Goal: Information Seeking & Learning: Learn about a topic

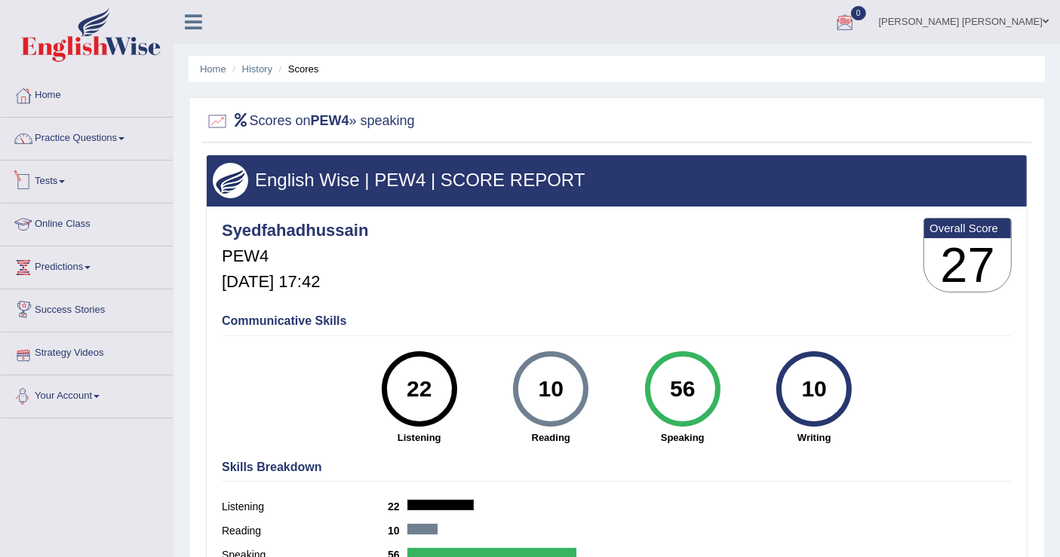
click at [71, 172] on link "Tests" at bounding box center [87, 180] width 172 height 38
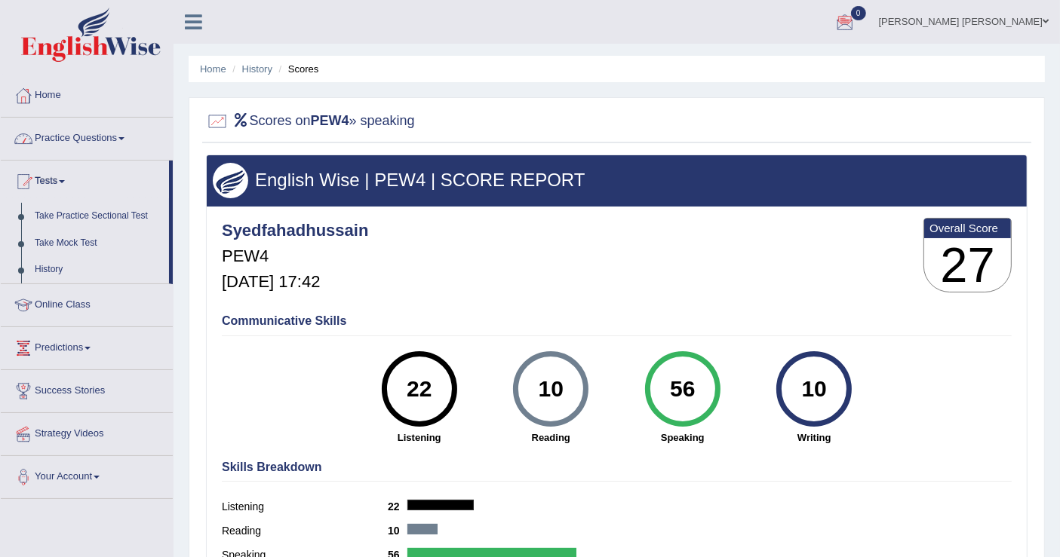
click at [79, 140] on link "Practice Questions" at bounding box center [87, 137] width 172 height 38
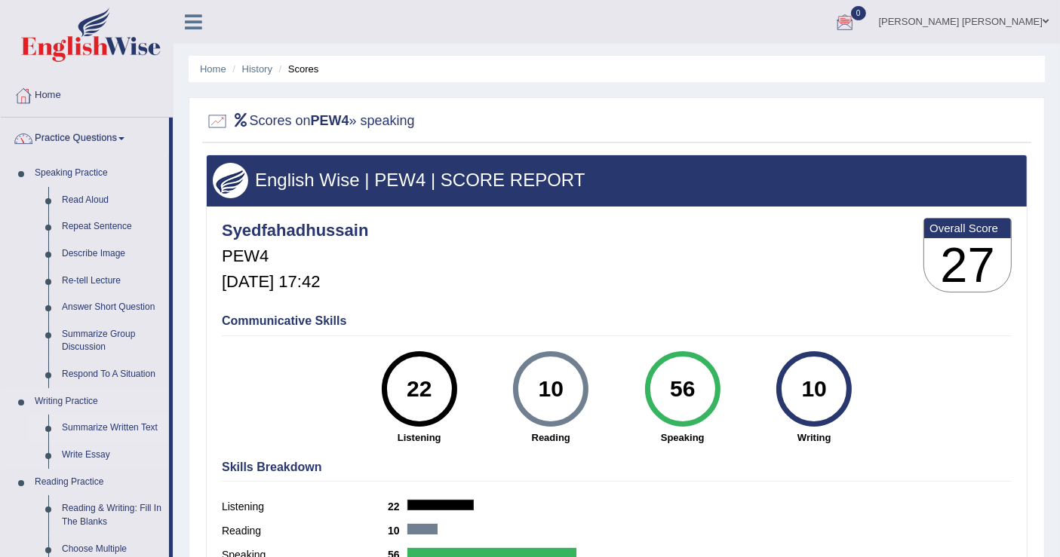
click at [103, 428] on link "Summarize Written Text" at bounding box center [112, 428] width 114 height 27
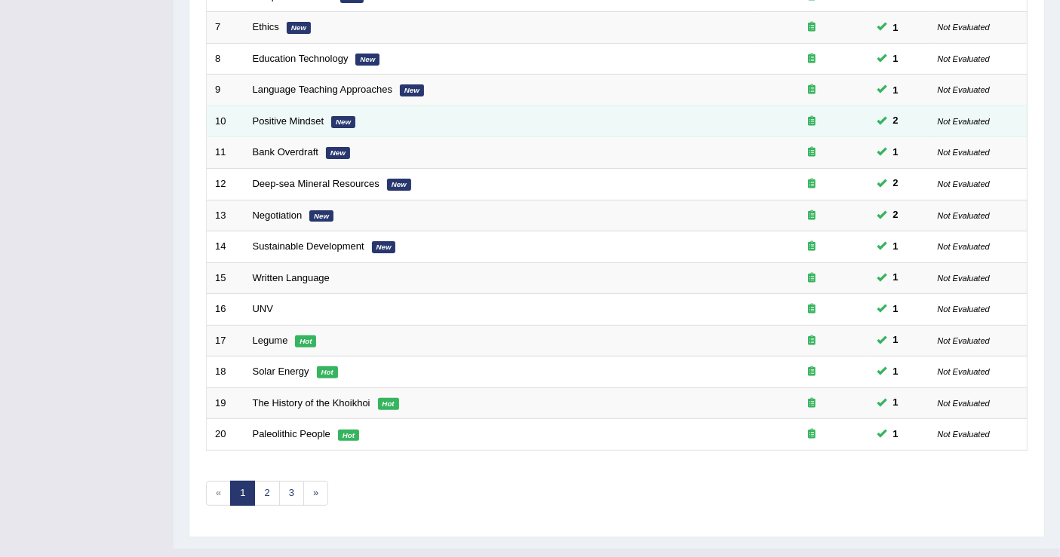
scroll to position [434, 0]
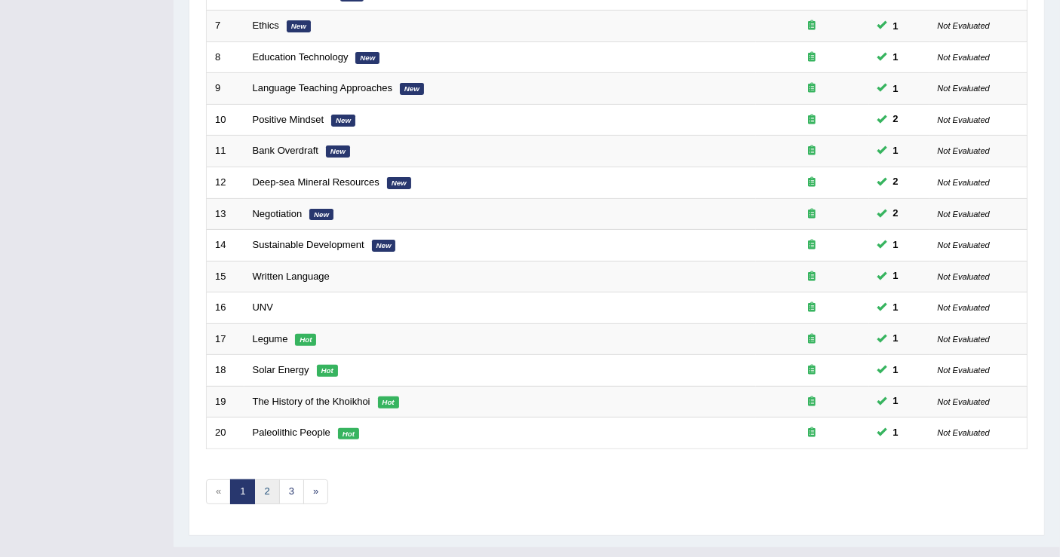
click at [269, 480] on link "2" at bounding box center [266, 492] width 25 height 25
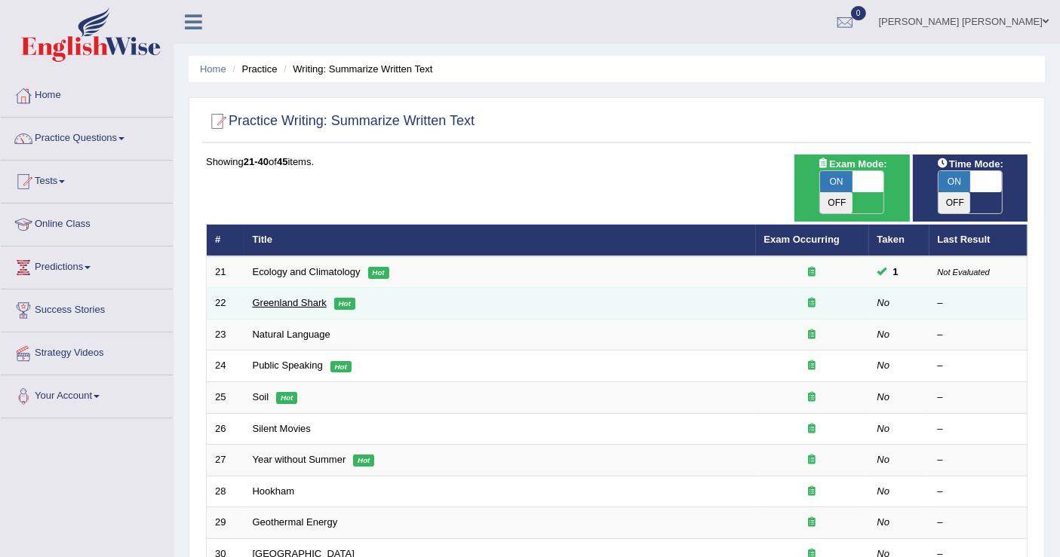
click at [315, 297] on link "Greenland Shark" at bounding box center [290, 302] width 74 height 11
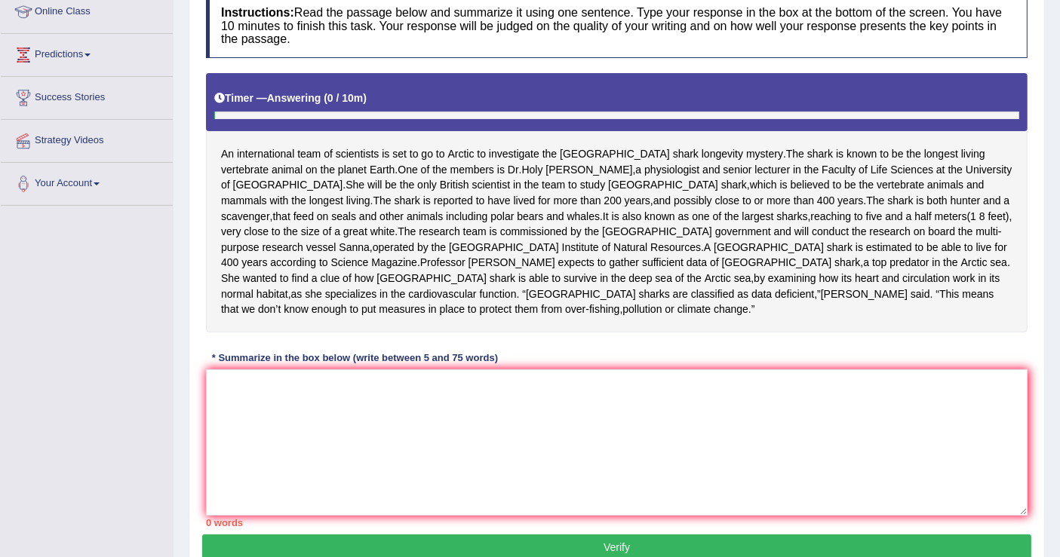
scroll to position [251, 0]
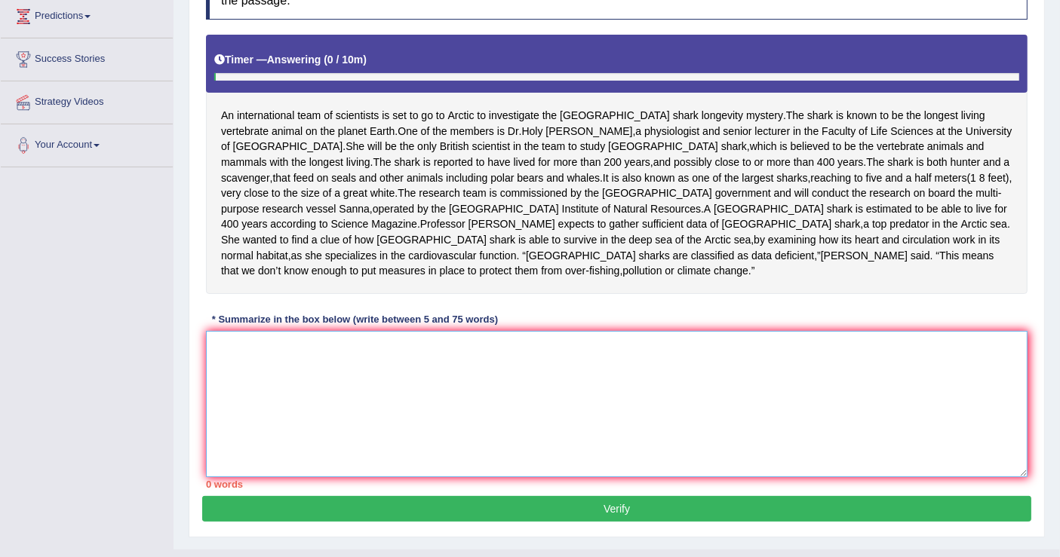
click at [461, 385] on textarea at bounding box center [616, 404] width 821 height 146
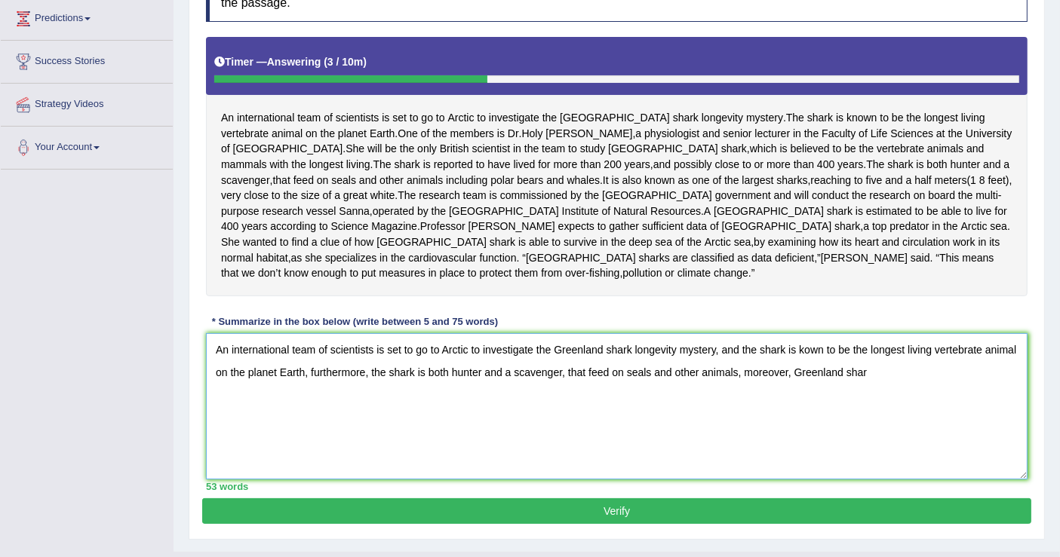
scroll to position [248, 0]
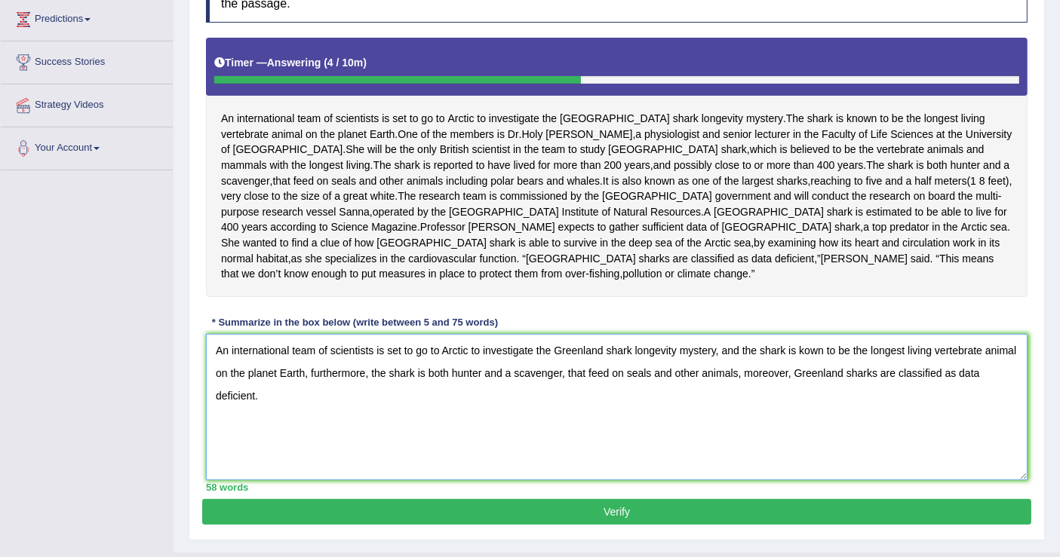
type textarea "An international team of scientists is set to go to Arctic to investigate the G…"
click at [609, 501] on button "Verify" at bounding box center [616, 512] width 829 height 26
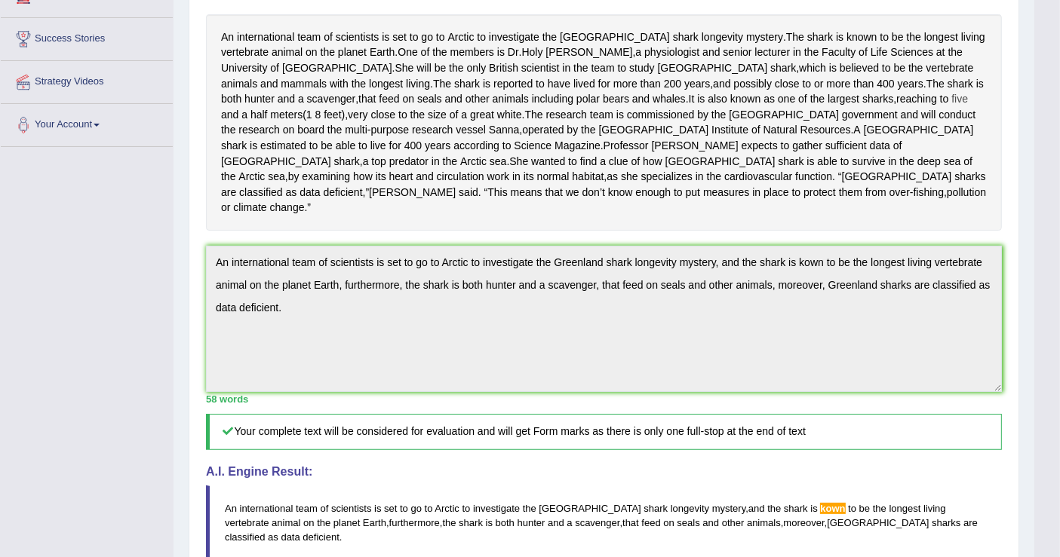
scroll to position [92, 0]
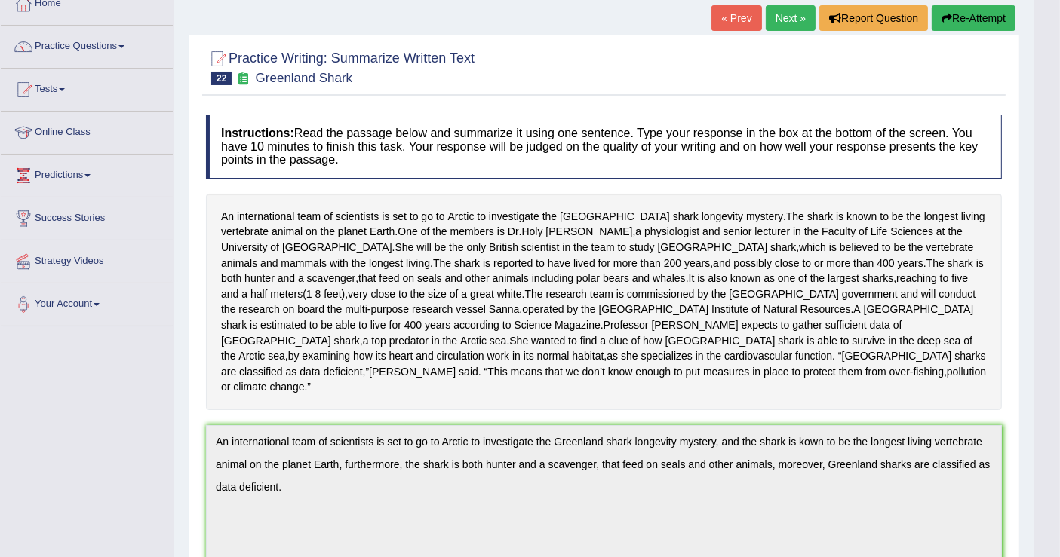
click at [784, 22] on link "Next »" at bounding box center [790, 18] width 50 height 26
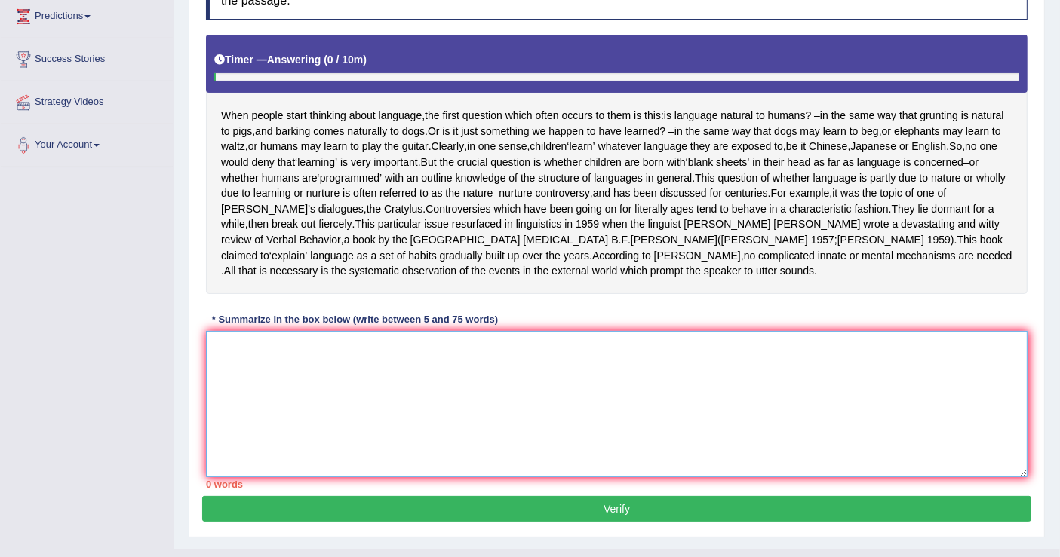
click at [404, 403] on textarea at bounding box center [616, 404] width 821 height 146
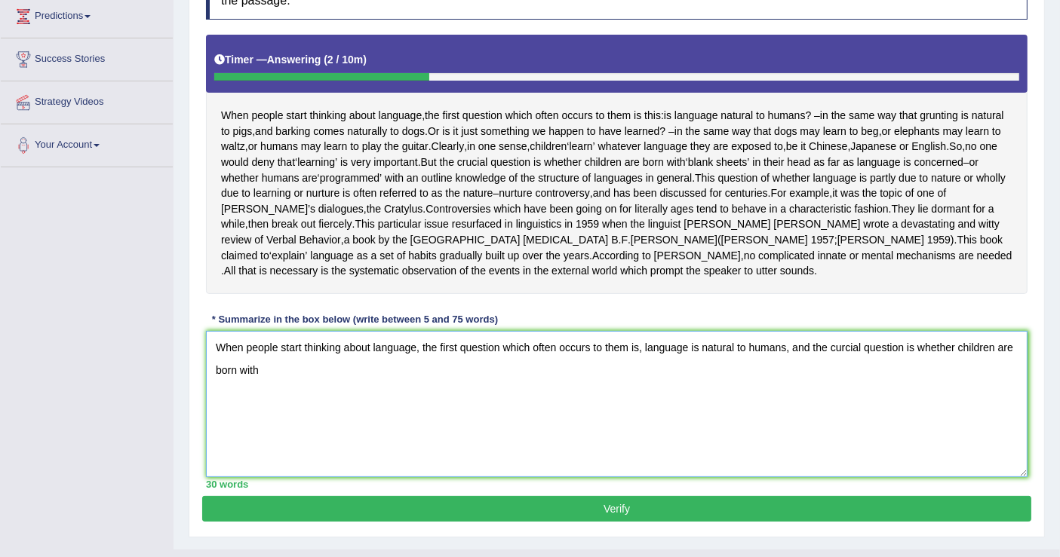
scroll to position [256, 0]
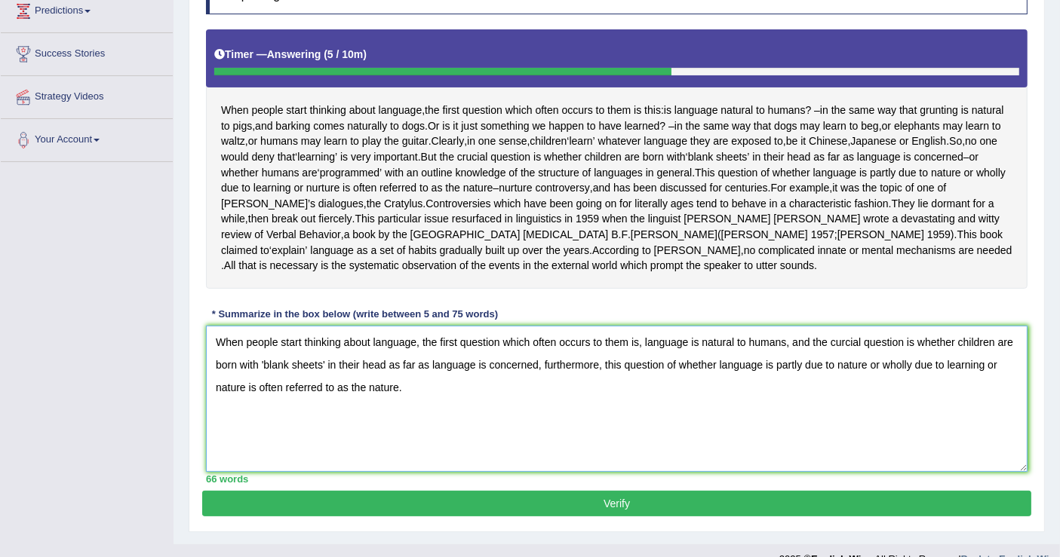
type textarea "When people start thinking about language, the first question which often occur…"
click at [454, 517] on button "Verify" at bounding box center [616, 504] width 829 height 26
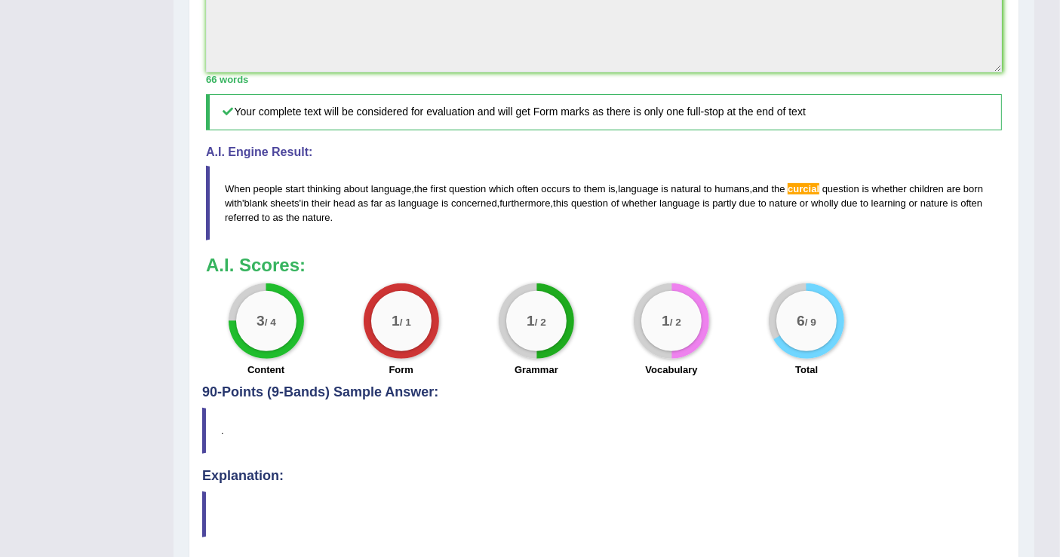
scroll to position [0, 0]
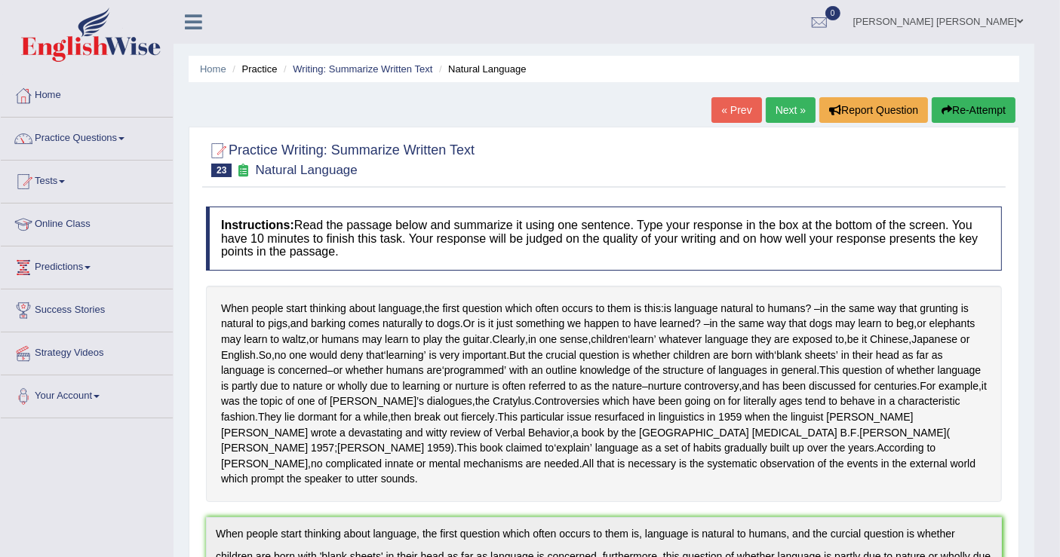
click at [979, 105] on button "Re-Attempt" at bounding box center [973, 110] width 84 height 26
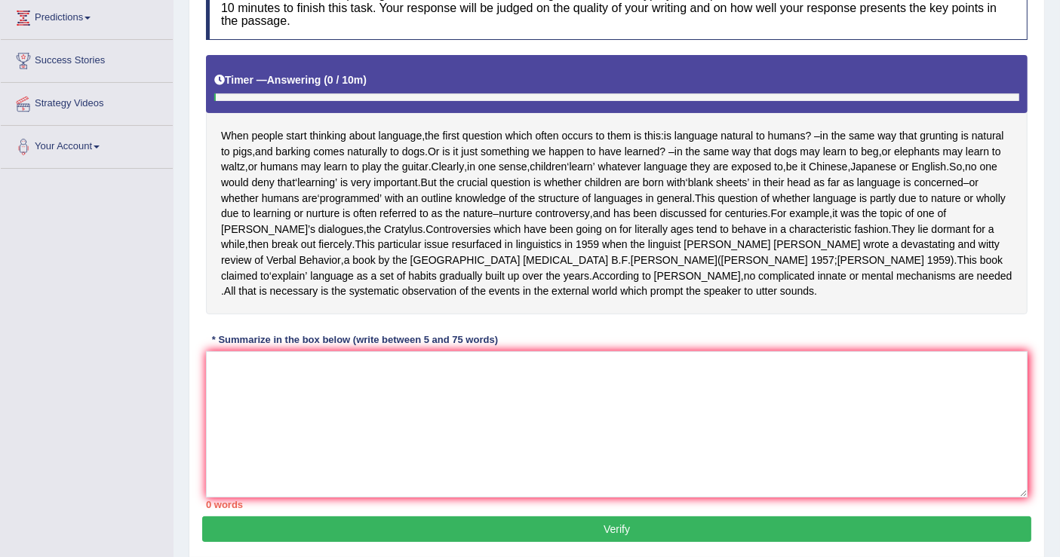
scroll to position [251, 0]
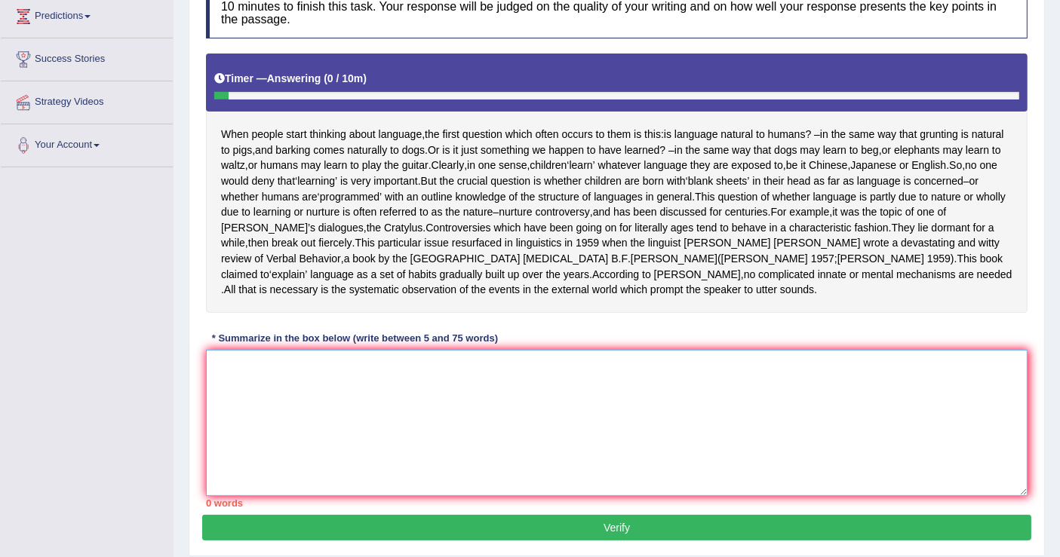
click at [543, 421] on textarea at bounding box center [616, 423] width 821 height 146
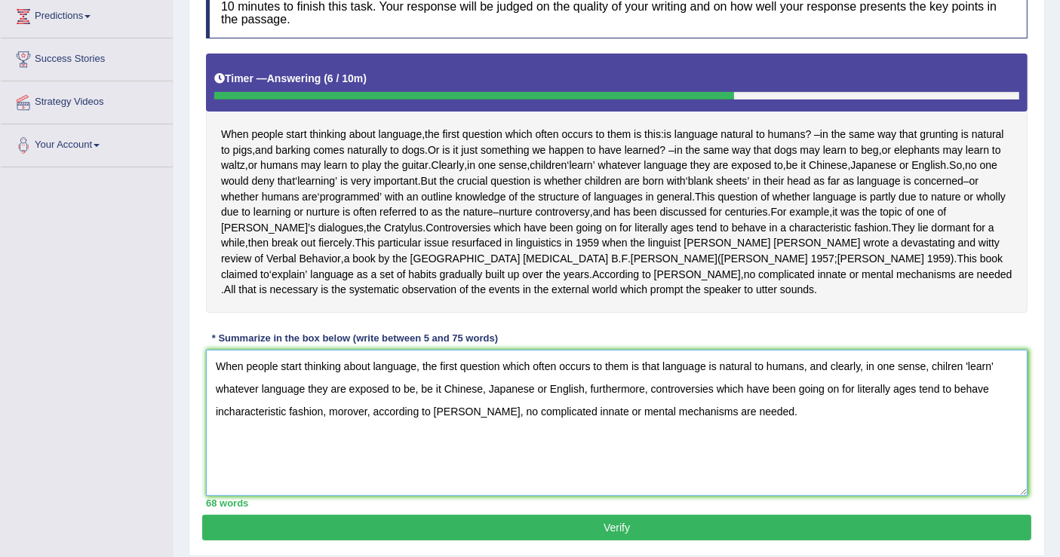
scroll to position [342, 0]
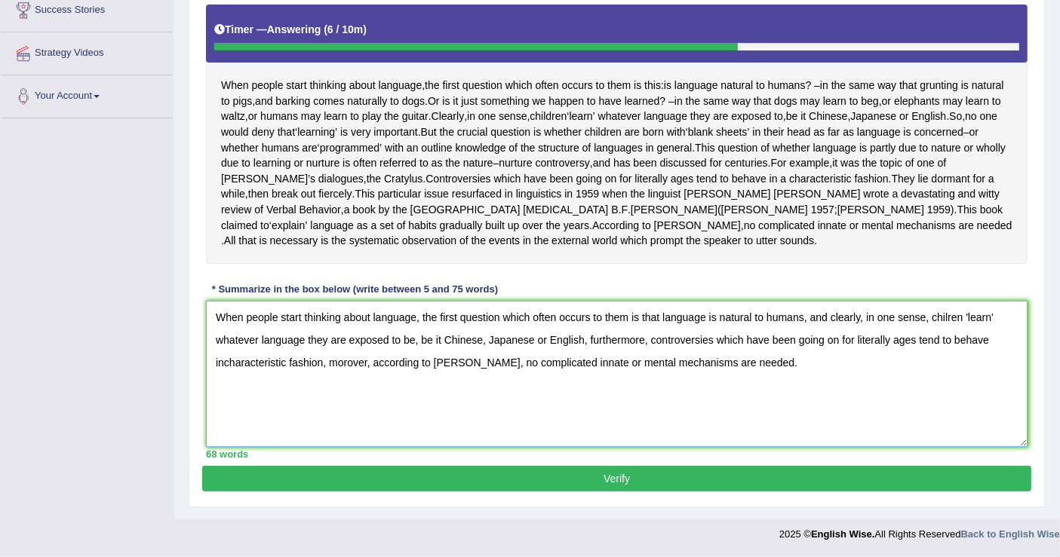
type textarea "When people start thinking about language, the first question which often occur…"
click at [727, 474] on button "Verify" at bounding box center [616, 479] width 829 height 26
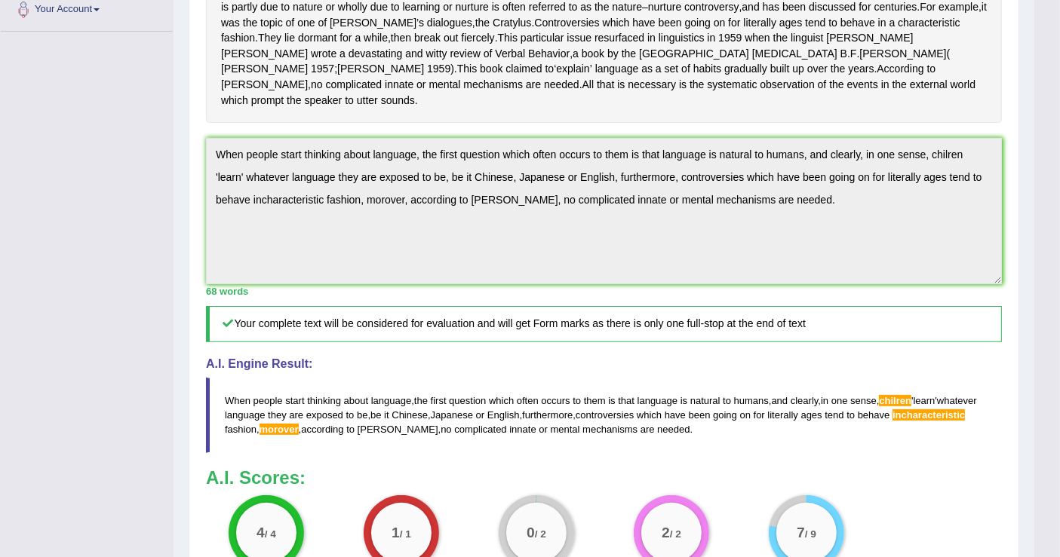
scroll to position [343, 0]
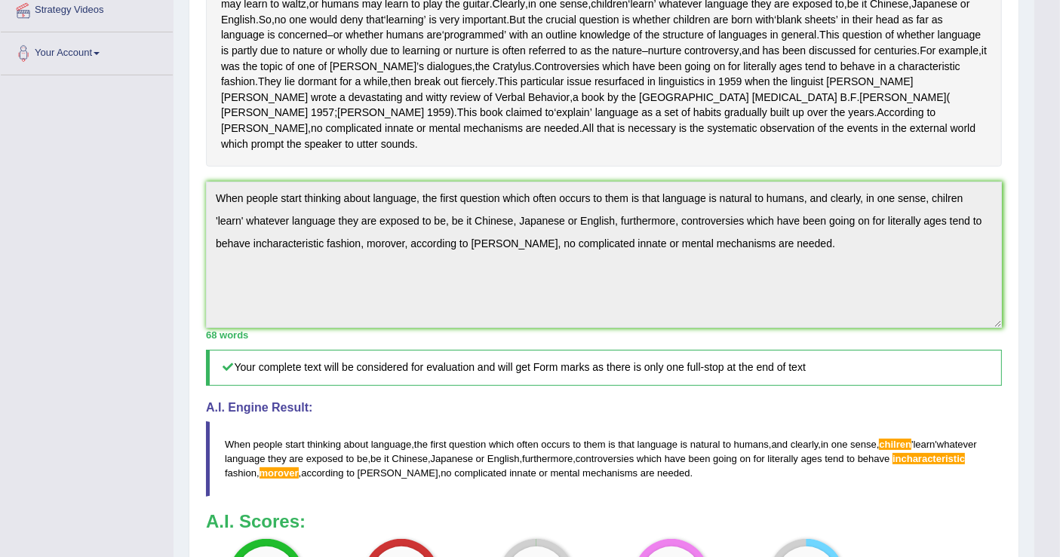
click at [179, 223] on div "Home Practice Writing: Summarize Written Text Natural Language You have already…" at bounding box center [603, 242] width 861 height 1171
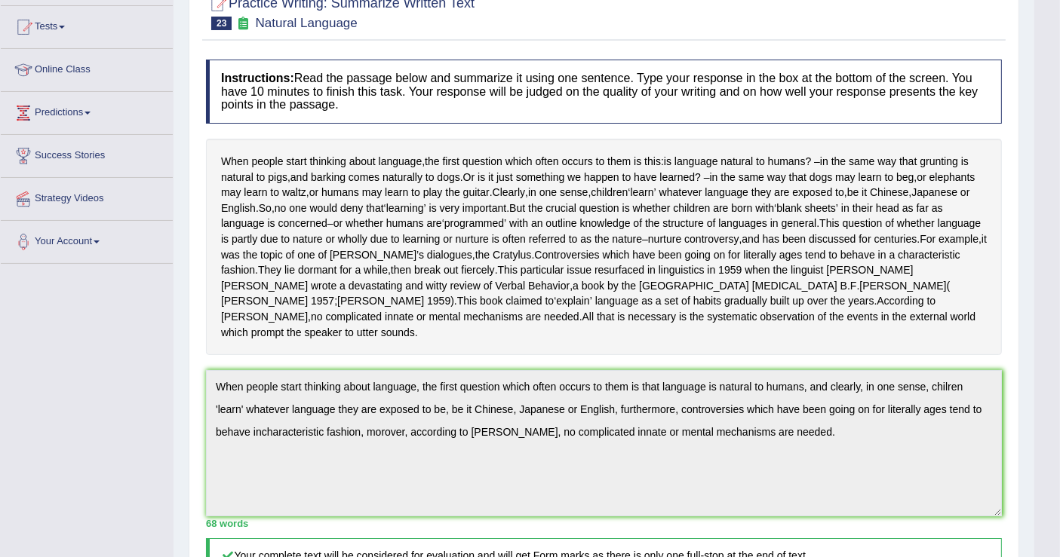
scroll to position [8, 0]
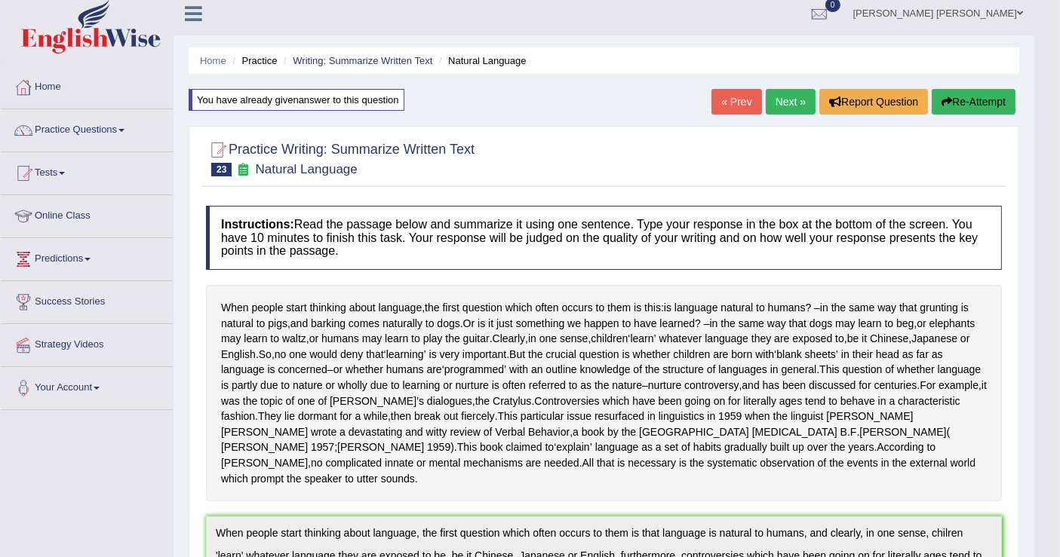
click at [963, 101] on button "Re-Attempt" at bounding box center [973, 102] width 84 height 26
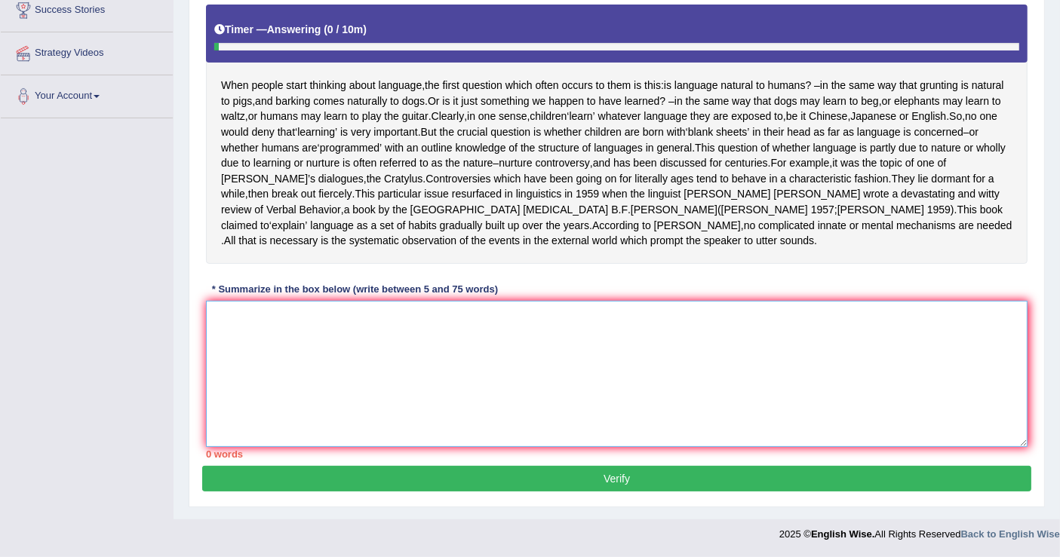
paste textarea "When people start thinking about language, the first question which often occur…"
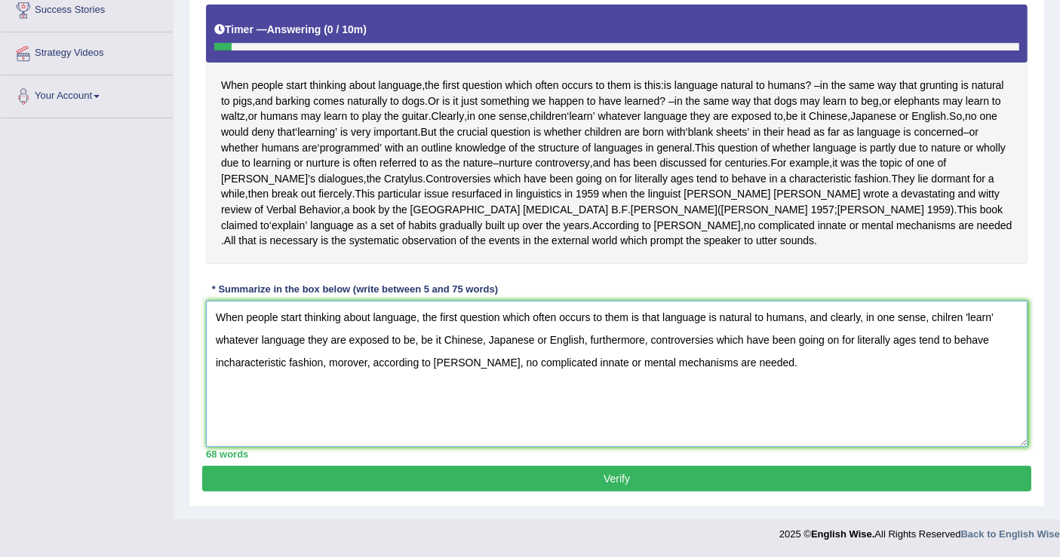
click at [956, 315] on textarea "When people start thinking about language, the first question which often occur…" at bounding box center [616, 374] width 821 height 146
drag, startPoint x: 1047, startPoint y: 333, endPoint x: 1056, endPoint y: 215, distance: 118.7
click at [1056, 215] on div "Home Practice Writing: Summarize Written Text Natural Language You have already…" at bounding box center [616, 110] width 886 height 820
click at [958, 320] on textarea "When people start thinking about language, the first question which often occur…" at bounding box center [616, 374] width 821 height 146
click at [356, 367] on textarea "When people start thinking about language, the first question which often occur…" at bounding box center [616, 374] width 821 height 146
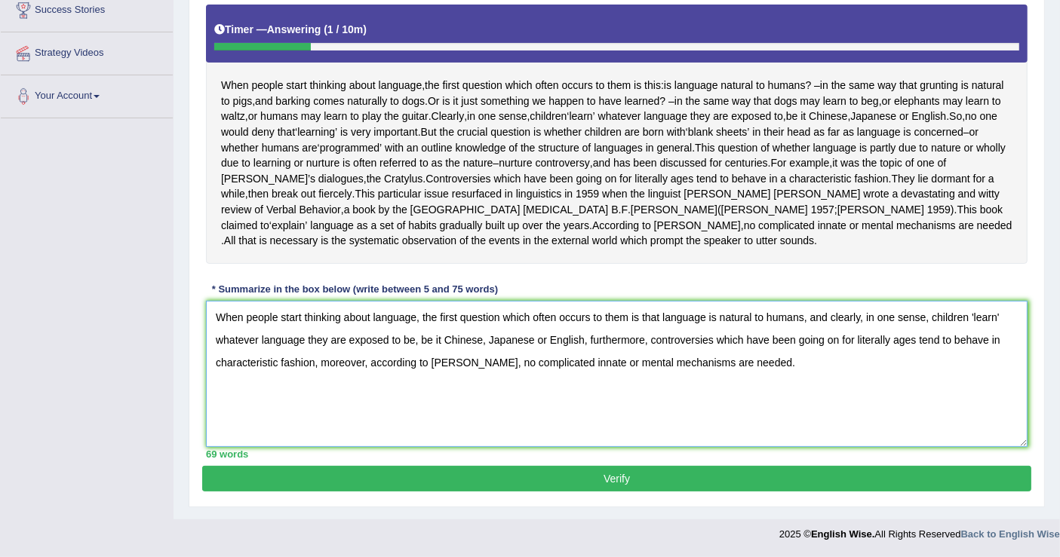
type textarea "When people start thinking about language, the first question which often occur…"
click at [496, 486] on button "Verify" at bounding box center [616, 479] width 829 height 26
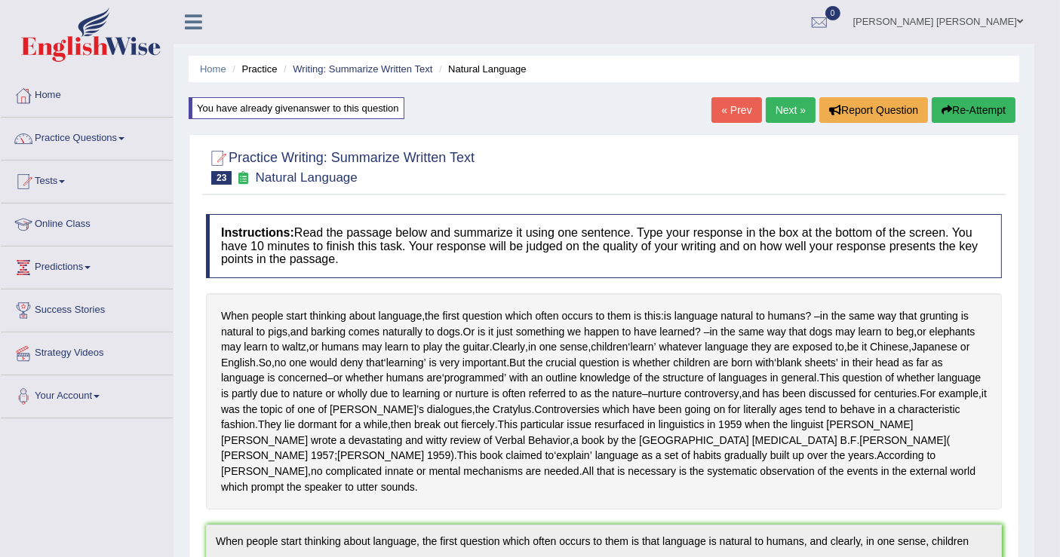
click at [779, 100] on link "Next »" at bounding box center [790, 110] width 50 height 26
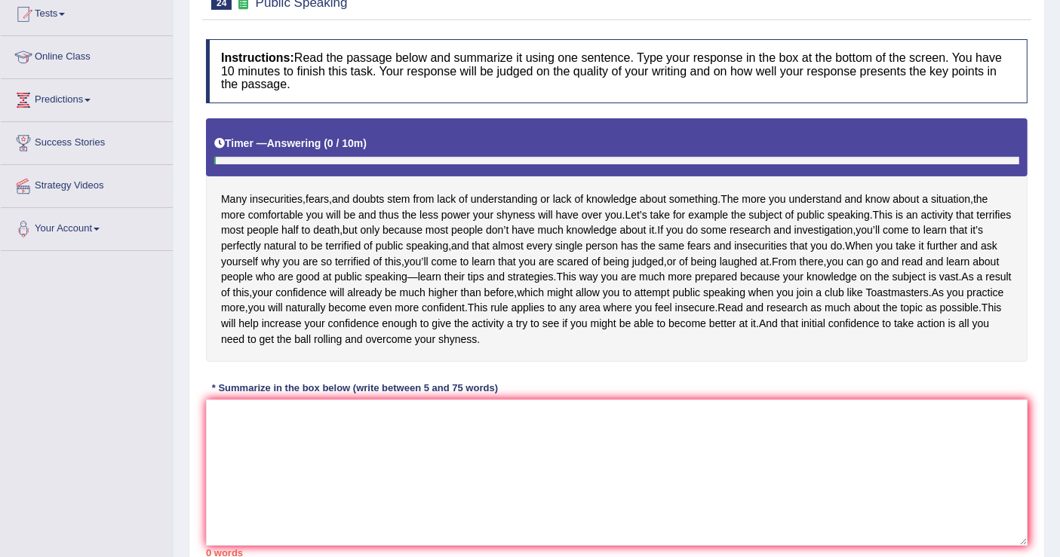
scroll to position [251, 0]
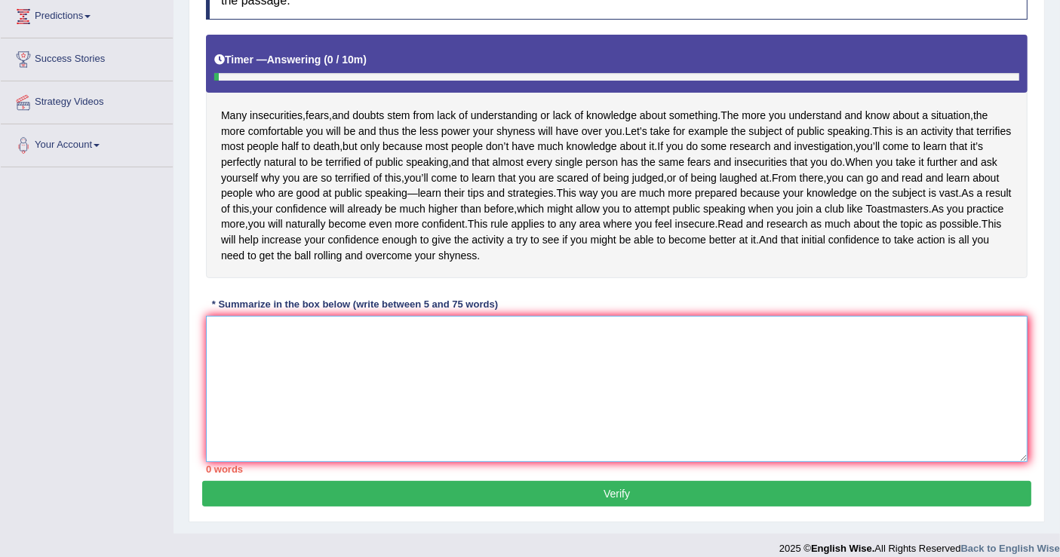
click at [413, 462] on textarea at bounding box center [616, 389] width 821 height 146
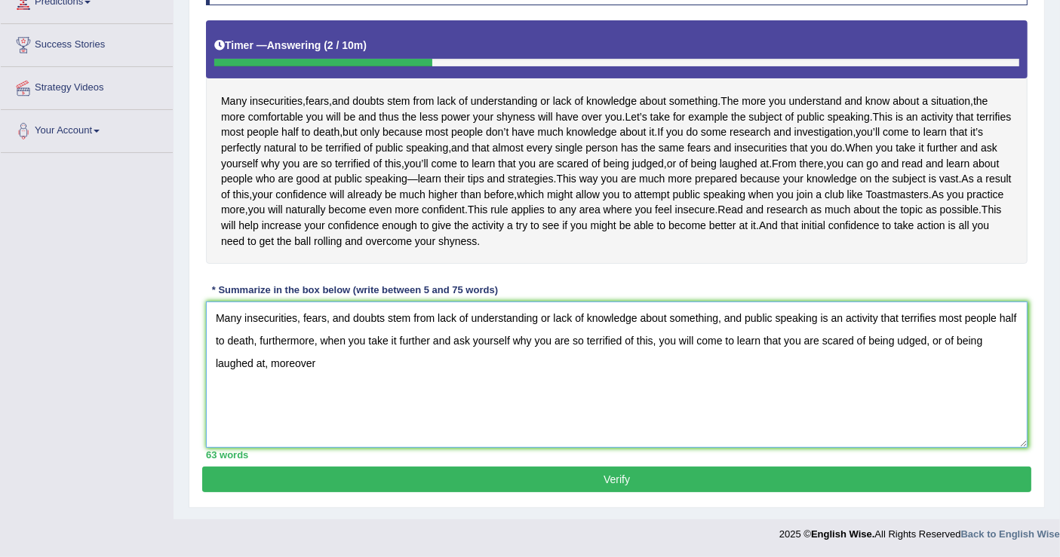
scroll to position [262, 0]
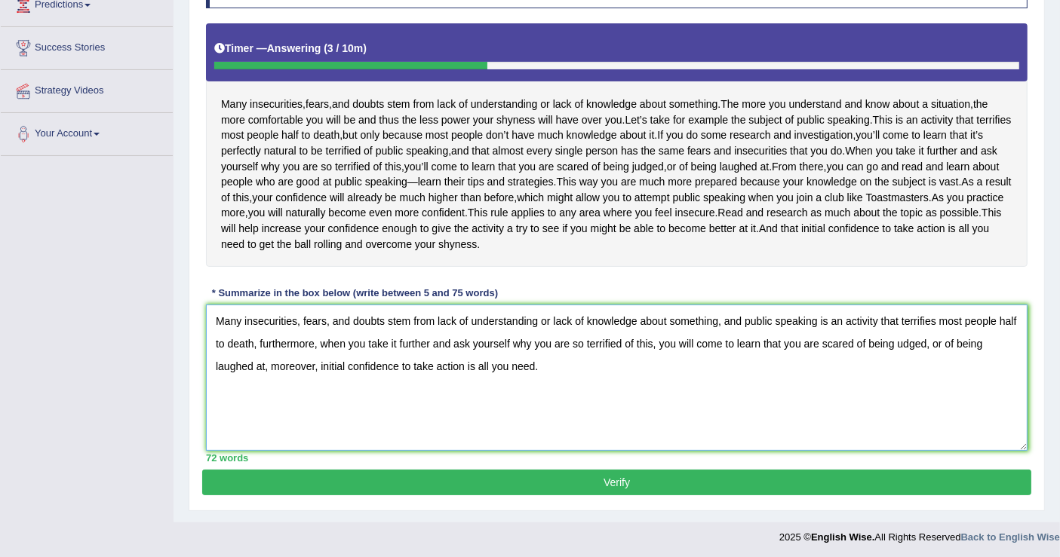
click at [632, 451] on textarea "Many insecurities, fears, and doubts stem from lack of understanding or lack of…" at bounding box center [616, 378] width 821 height 146
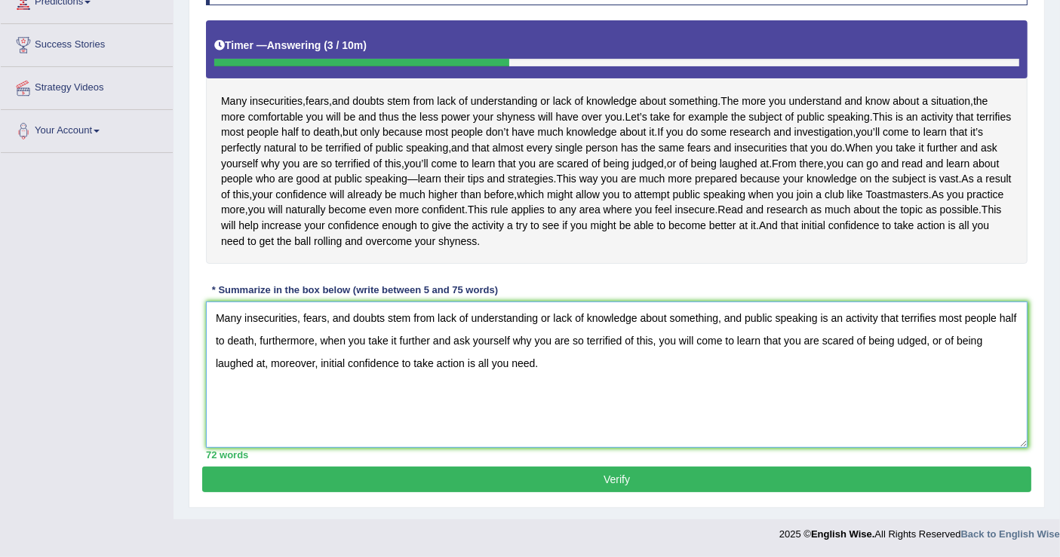
type textarea "Many insecurities, fears, and doubts stem from lack of understanding or lack of…"
click at [562, 478] on button "Verify" at bounding box center [616, 480] width 829 height 26
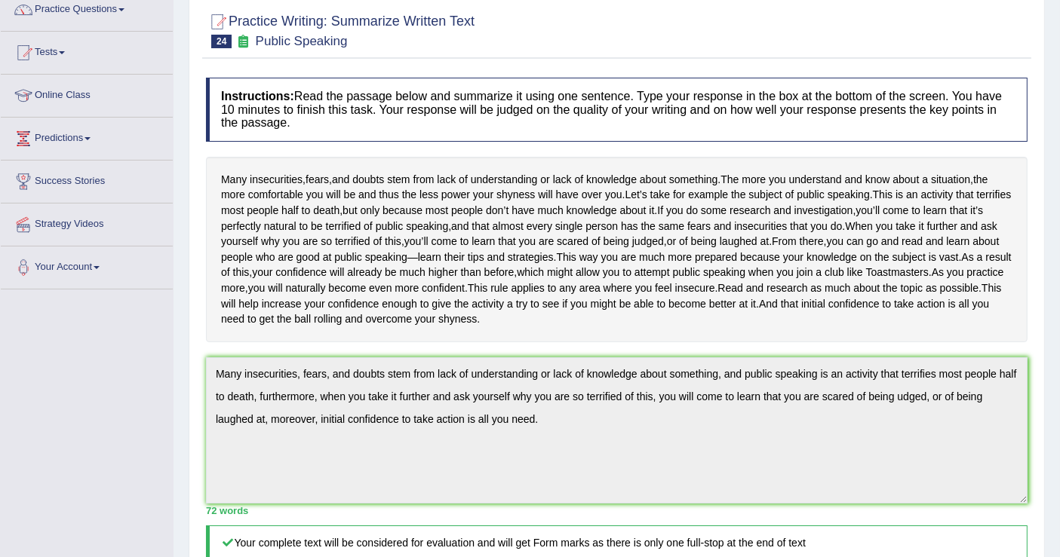
scroll to position [0, 0]
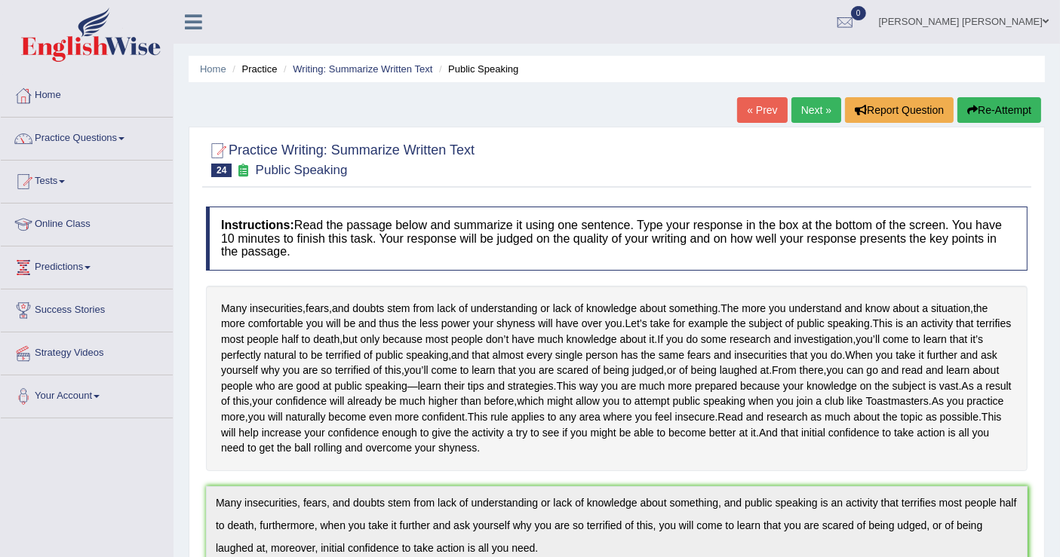
click at [805, 112] on link "Next »" at bounding box center [816, 110] width 50 height 26
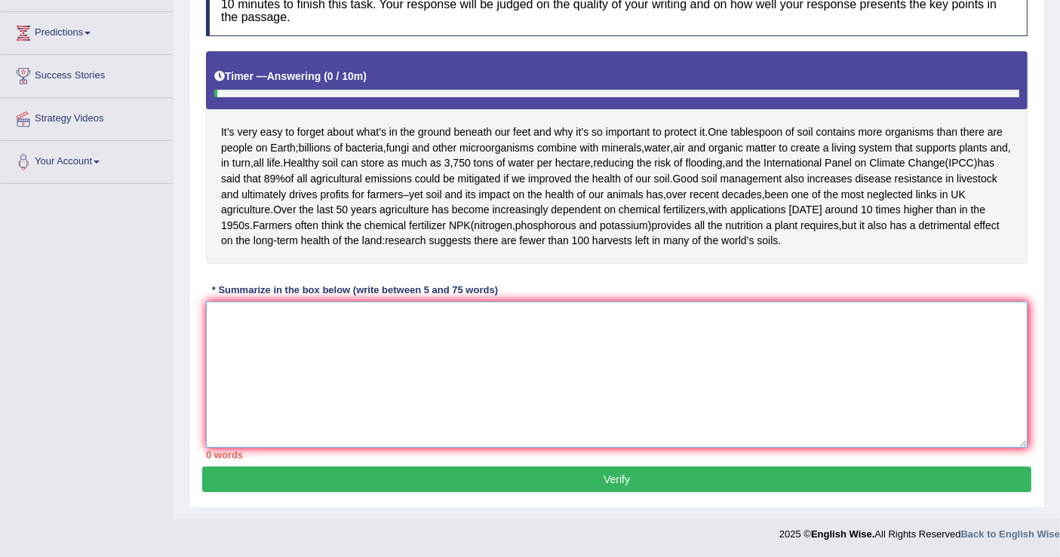
click at [413, 366] on textarea at bounding box center [616, 375] width 821 height 146
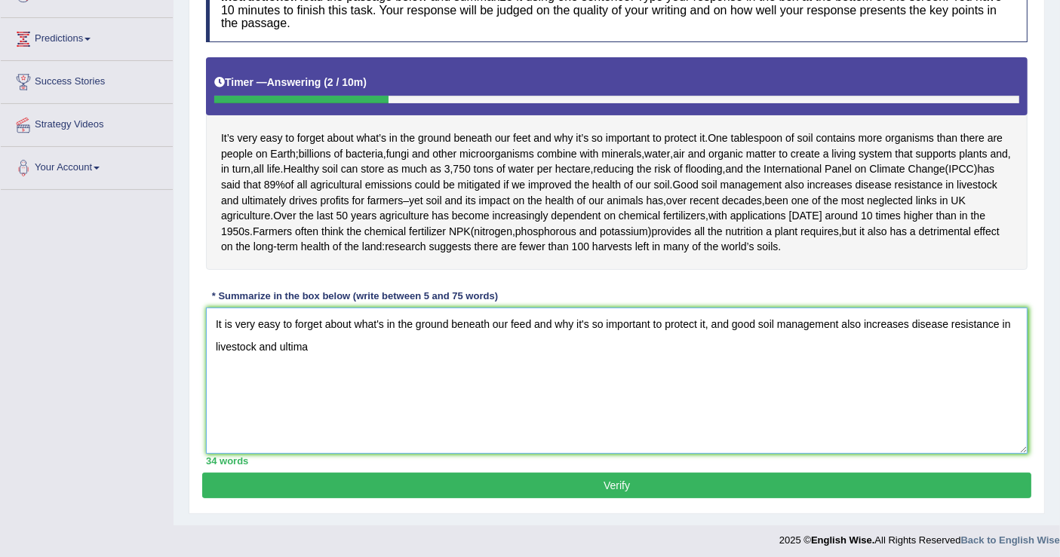
scroll to position [205, 0]
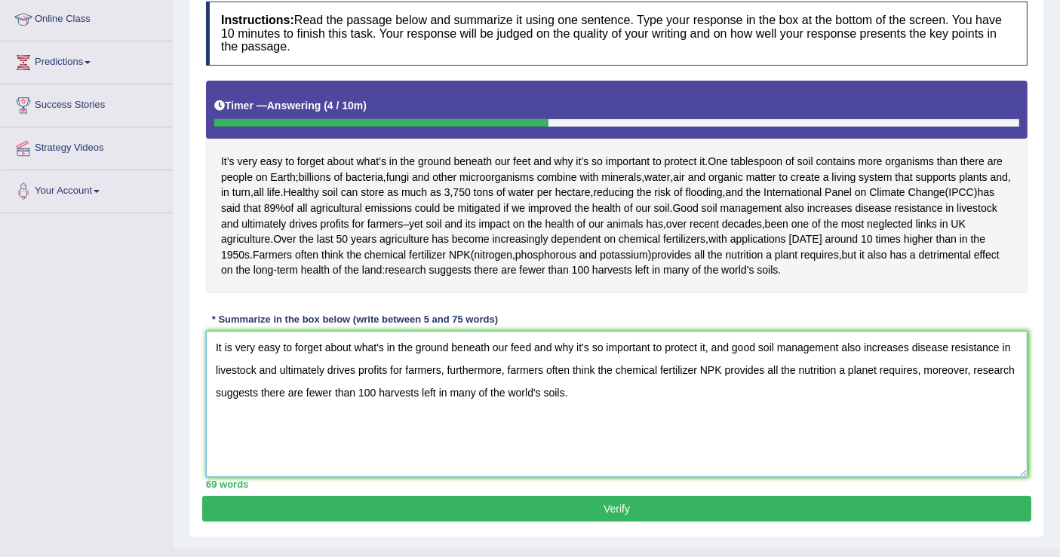
click at [531, 410] on textarea "It is very easy to forget about what's in the ground beneath our feed and why i…" at bounding box center [616, 404] width 821 height 146
click at [586, 381] on div "Instructions: Read the passage below and summarize it using one sentence. Type …" at bounding box center [616, 245] width 829 height 502
click at [549, 406] on textarea "It is very easy to forget about what's in the ground beneath our feet and why i…" at bounding box center [616, 404] width 821 height 146
click at [710, 408] on textarea "It is very easy to forget about what's in the ground beneath our feet and why i…" at bounding box center [616, 404] width 821 height 146
click at [737, 410] on textarea "It is very easy to forget about what's in the ground beneath our feet and why i…" at bounding box center [616, 404] width 821 height 146
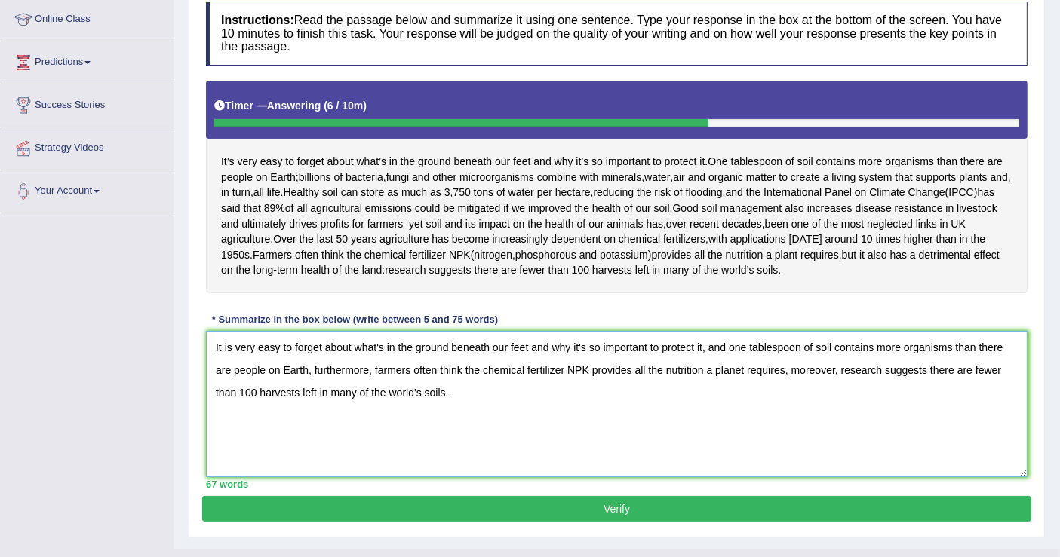
click at [487, 452] on textarea "It is very easy to forget about what's in the ground beneath our feet and why i…" at bounding box center [616, 404] width 821 height 146
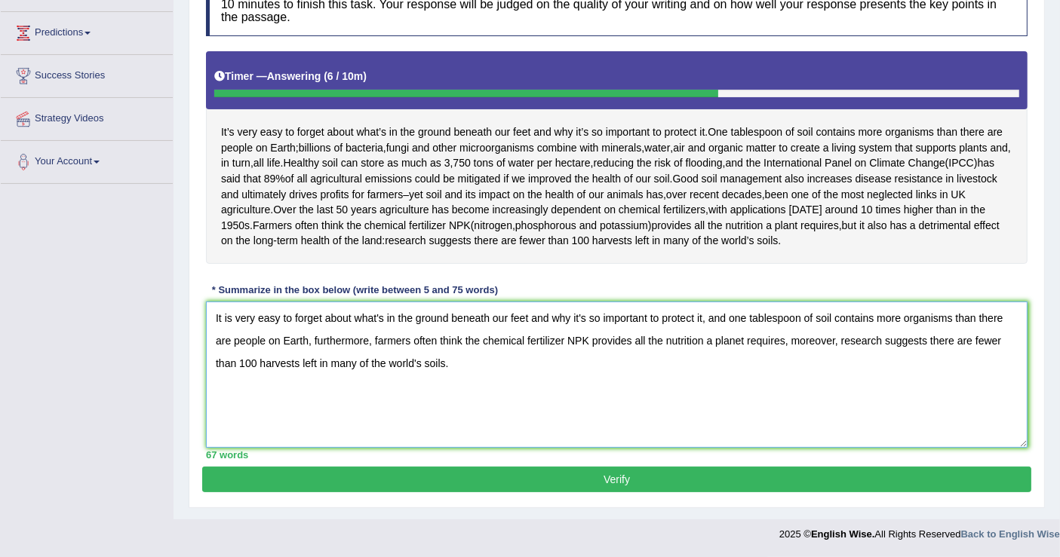
type textarea "It is very easy to forget about what's in the ground beneath our feet and why i…"
click at [694, 474] on button "Verify" at bounding box center [616, 480] width 829 height 26
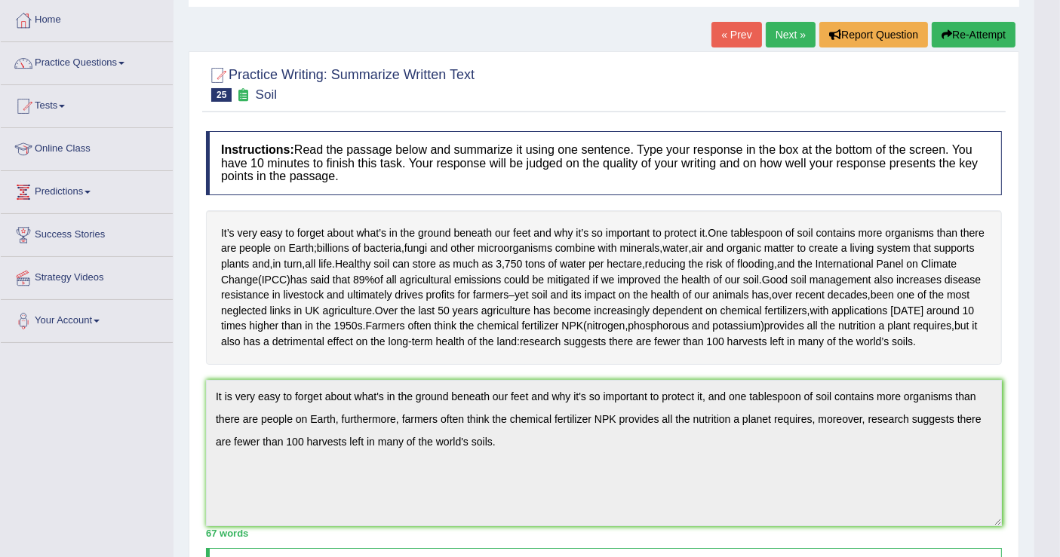
scroll to position [0, 0]
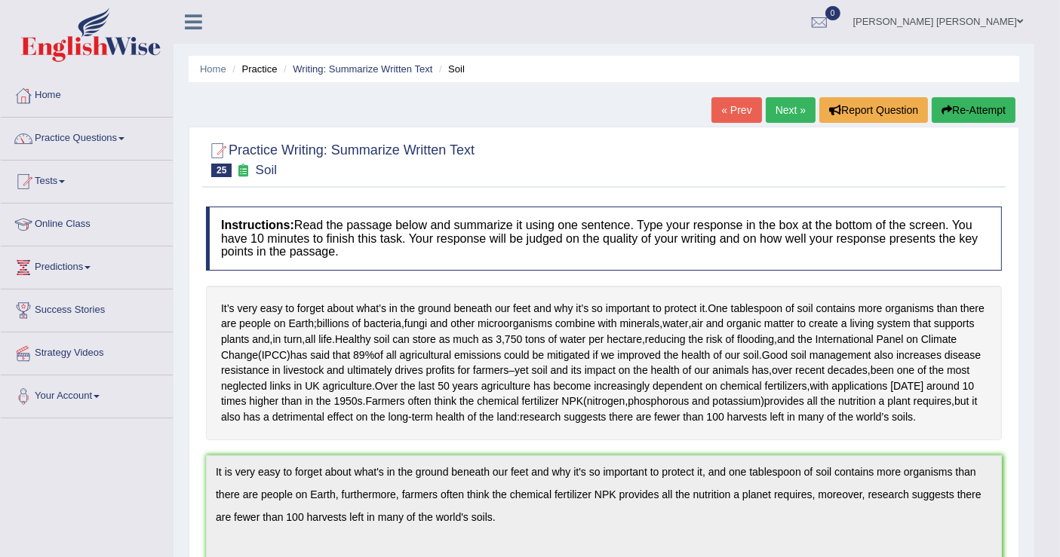
click at [787, 106] on link "Next »" at bounding box center [790, 110] width 50 height 26
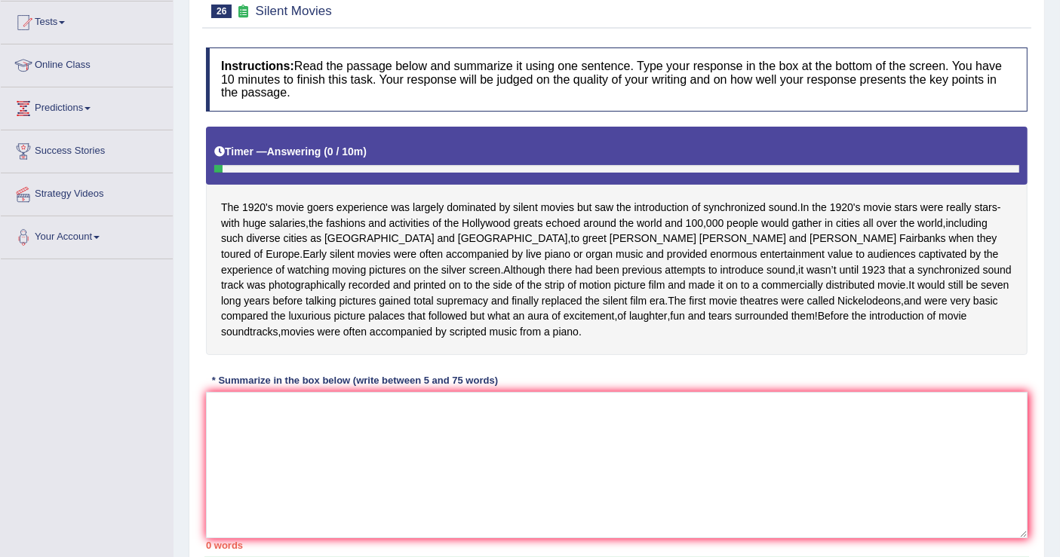
scroll to position [161, 0]
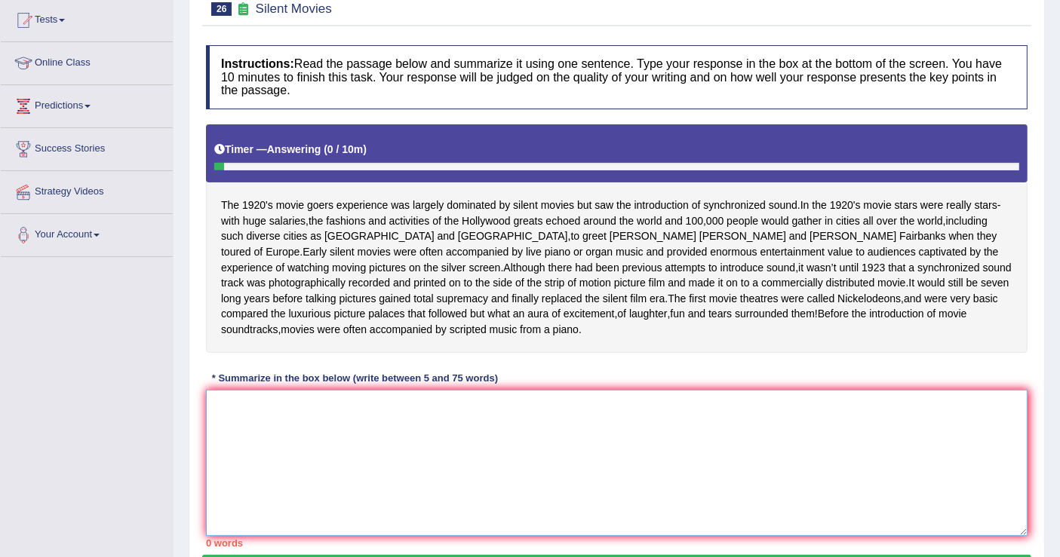
click at [327, 465] on textarea at bounding box center [616, 463] width 821 height 146
type textarea "t"
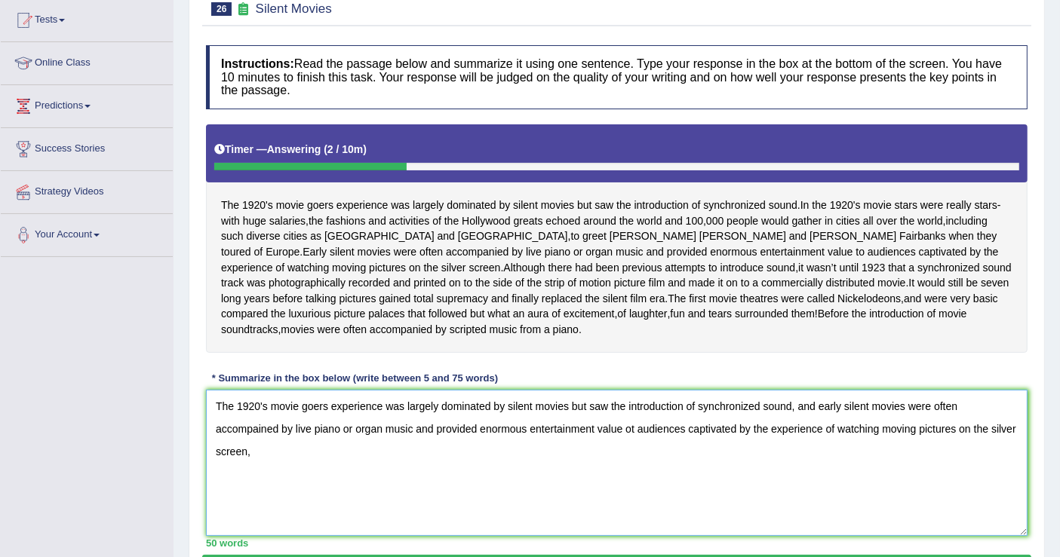
scroll to position [176, 0]
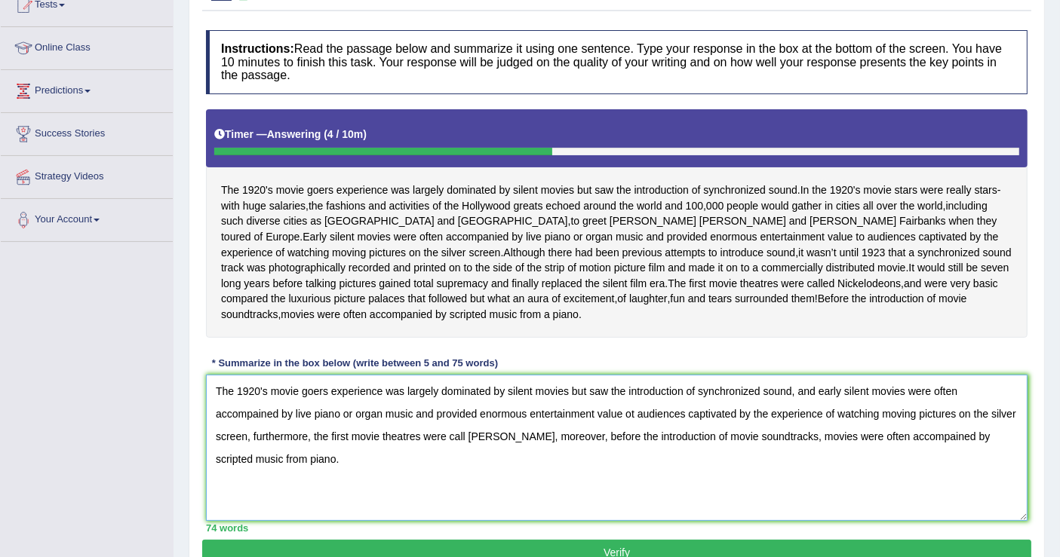
click at [639, 434] on textarea "The 1920's movie goers experience was largely dominated by silent movies but sa…" at bounding box center [616, 448] width 821 height 146
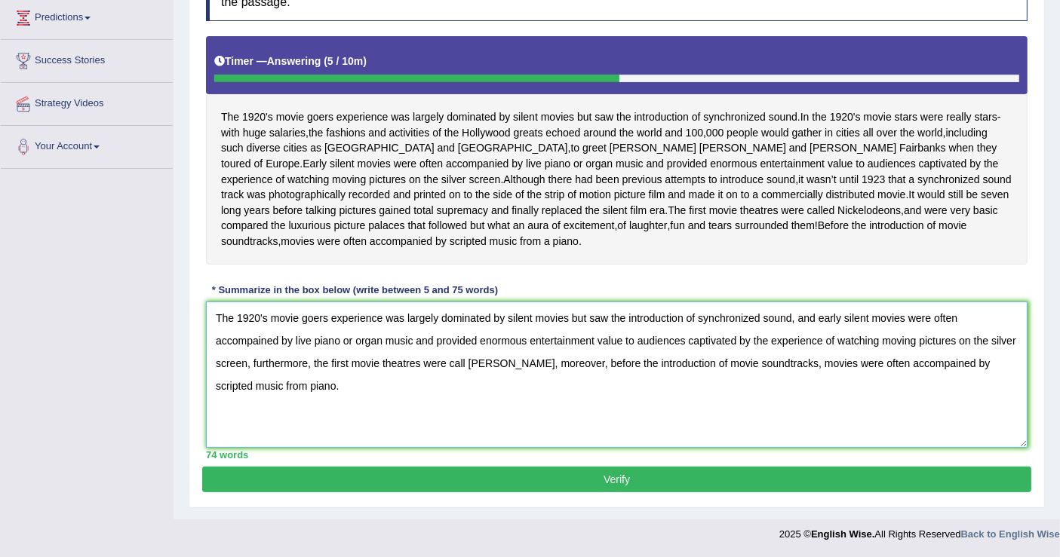
type textarea "The 1920's movie goers experience was largely dominated by silent movies but sa…"
click at [784, 490] on button "Verify" at bounding box center [616, 480] width 829 height 26
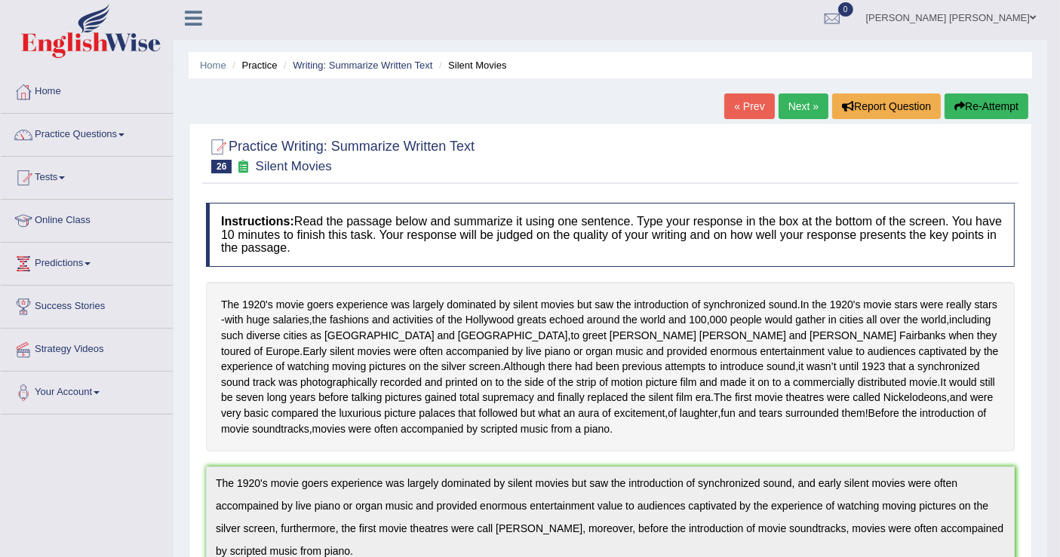
scroll to position [0, 0]
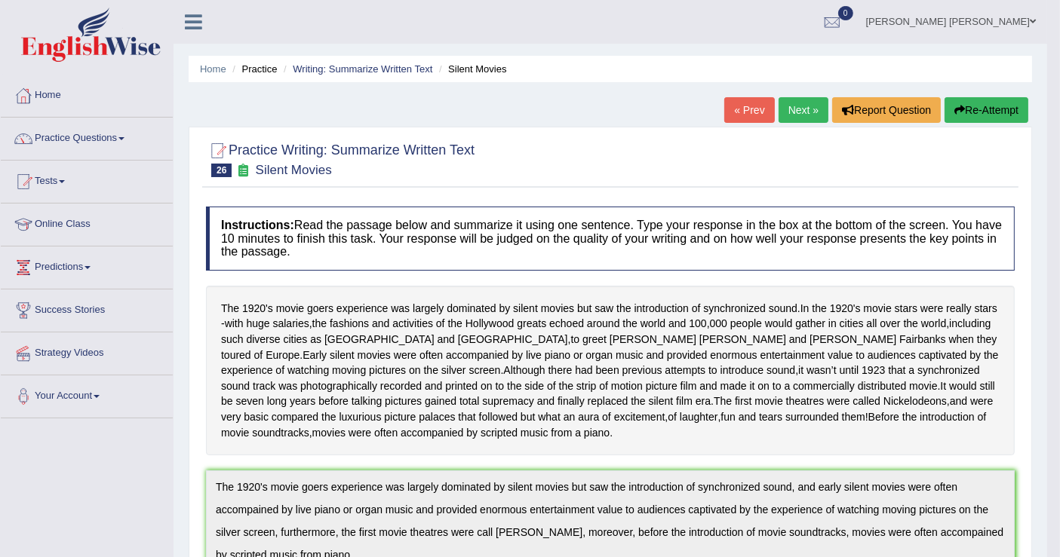
click at [781, 112] on link "Next »" at bounding box center [803, 110] width 50 height 26
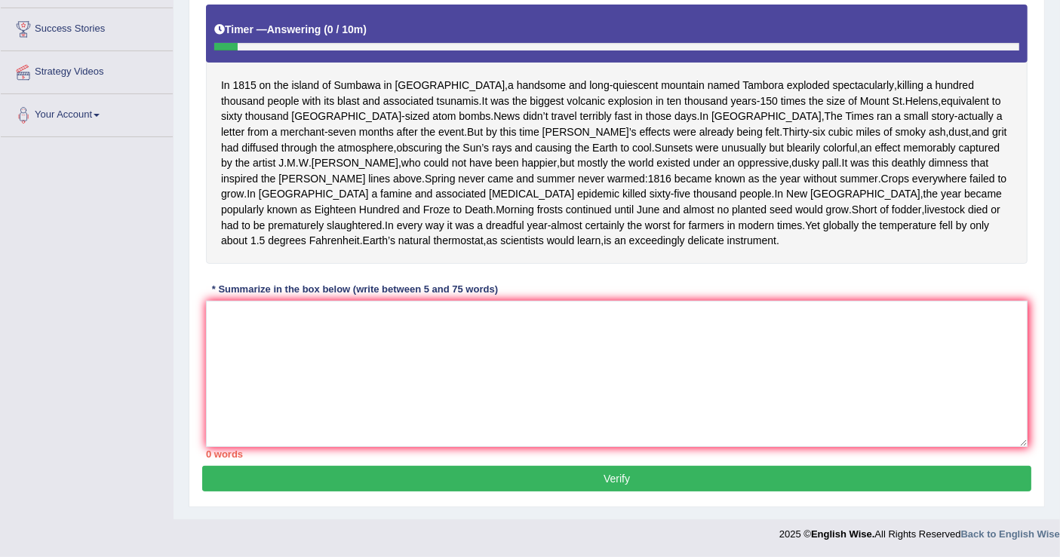
scroll to position [324, 0]
click at [349, 367] on textarea at bounding box center [616, 374] width 821 height 146
type textarea "n"
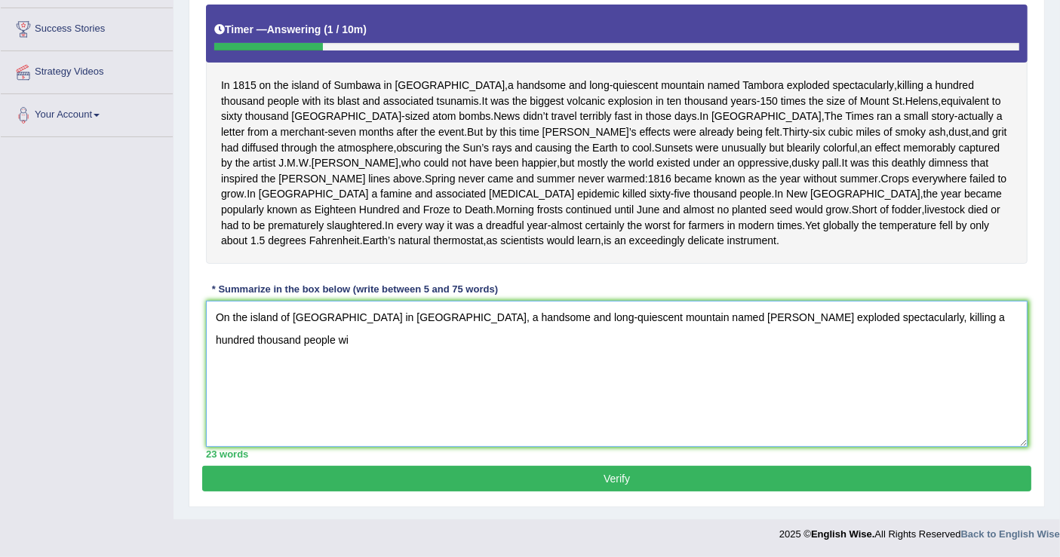
scroll to position [321, 0]
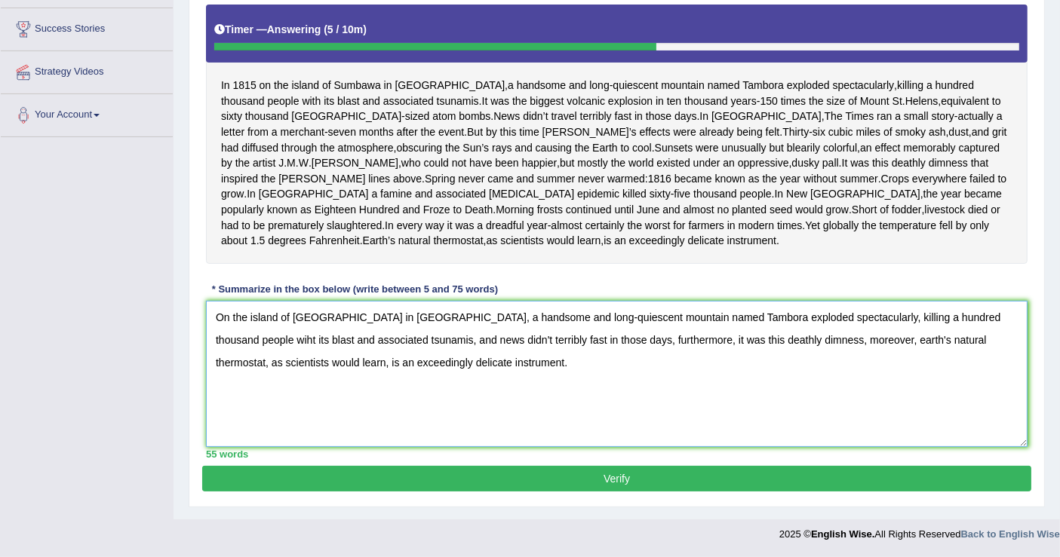
type textarea "On the island of [GEOGRAPHIC_DATA] in [GEOGRAPHIC_DATA], a handsome and long-qu…"
click at [731, 480] on button "Verify" at bounding box center [616, 479] width 829 height 26
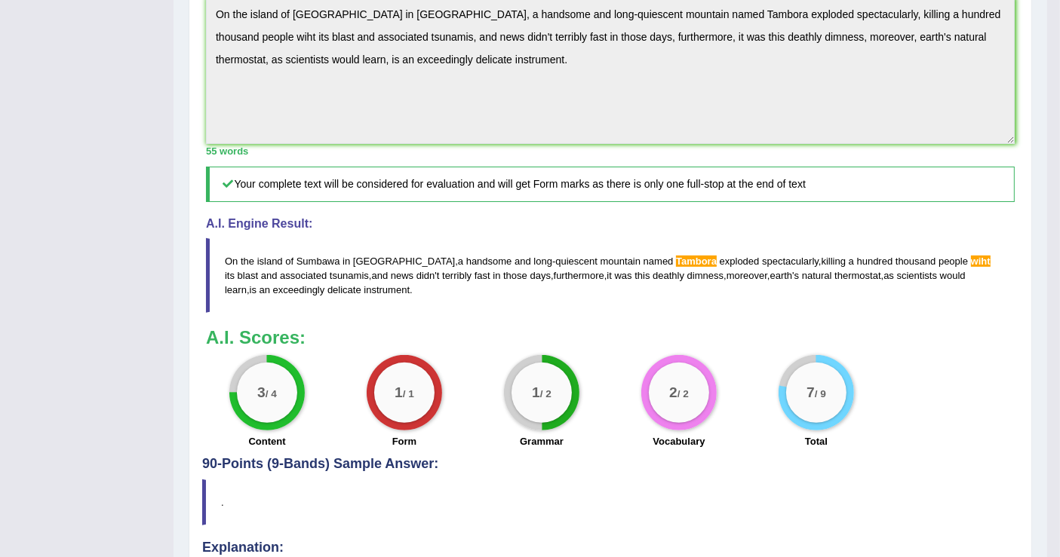
scroll to position [609, 0]
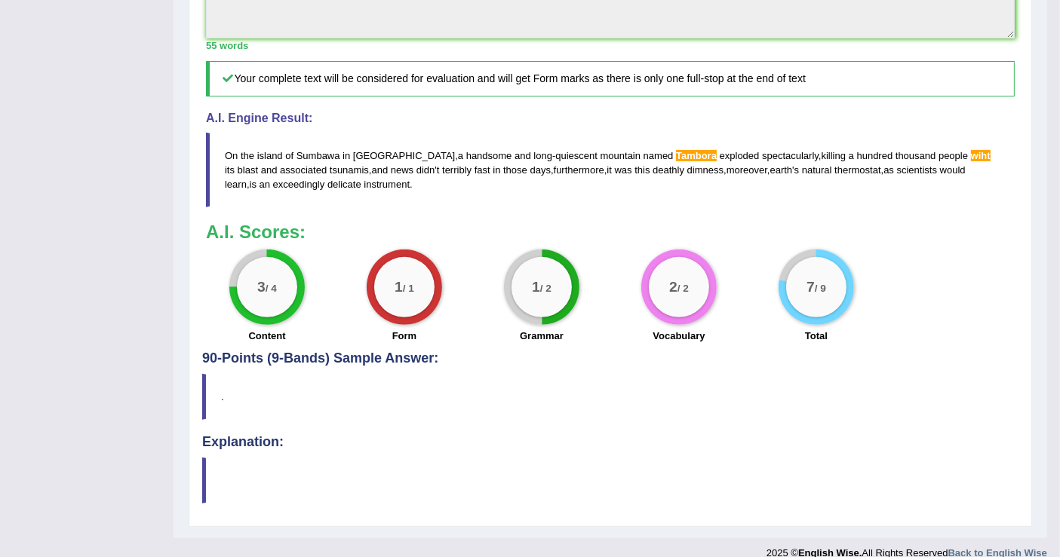
drag, startPoint x: 4, startPoint y: 552, endPoint x: 9, endPoint y: 597, distance: 44.8
